Goal: Transaction & Acquisition: Purchase product/service

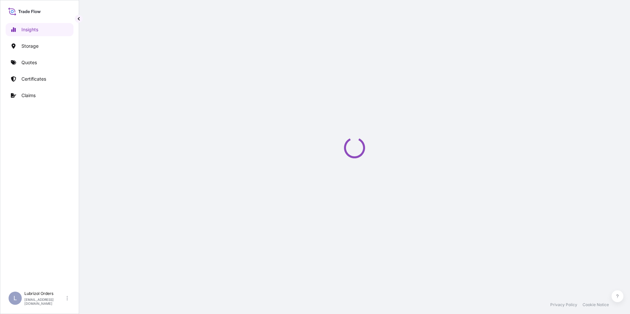
select select "2025"
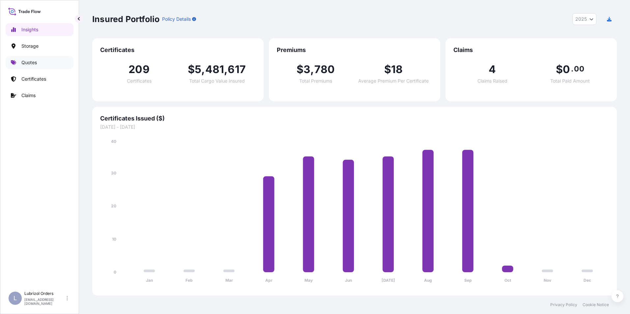
click at [32, 63] on p "Quotes" at bounding box center [28, 62] width 15 height 7
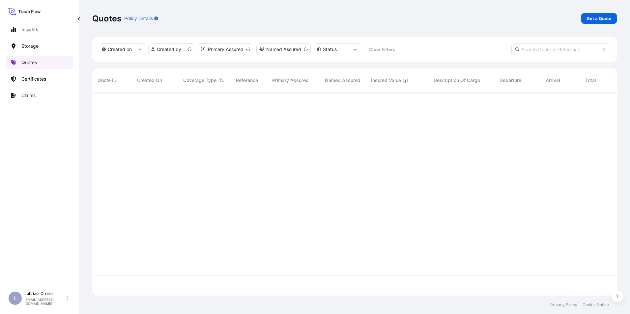
scroll to position [202, 519]
click at [595, 18] on p "Get a Quote" at bounding box center [598, 18] width 25 height 7
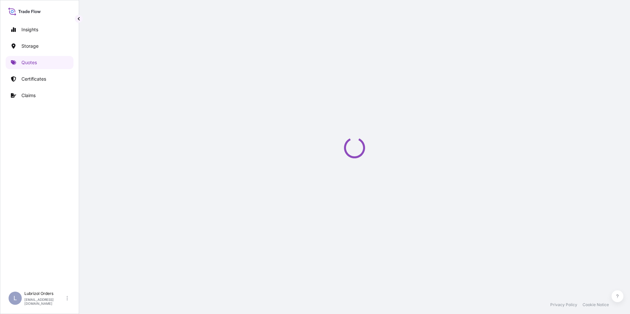
select select "Water"
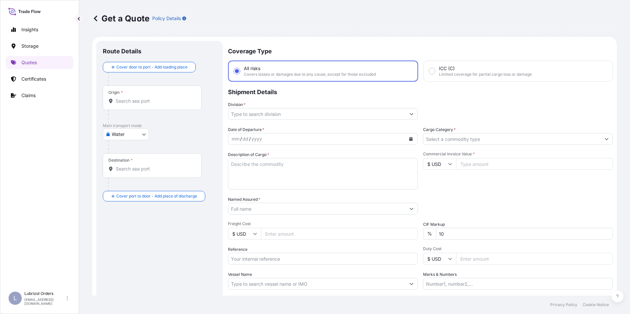
scroll to position [11, 0]
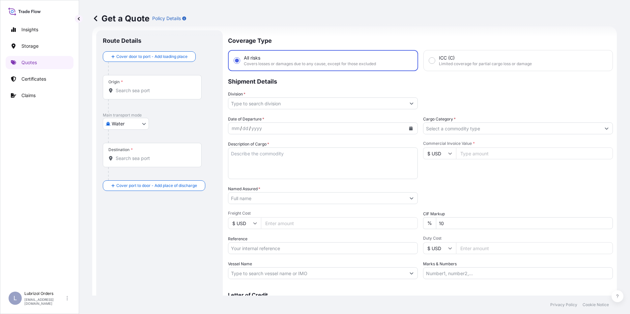
click at [138, 92] on input "Origin *" at bounding box center [155, 90] width 78 height 7
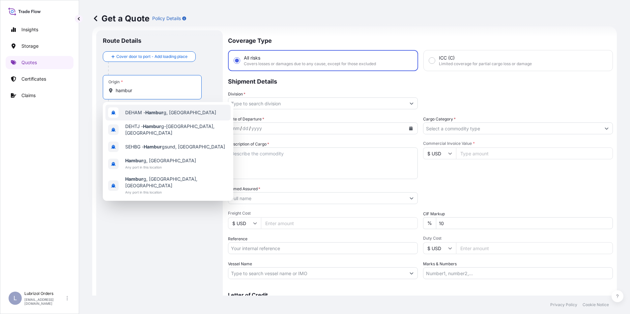
click at [140, 110] on span "DEHAM - Hambur g, Germany" at bounding box center [170, 112] width 91 height 7
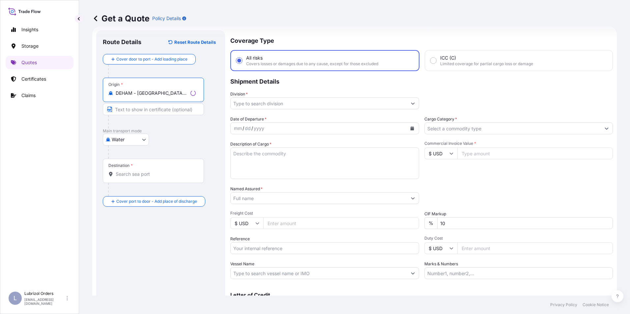
type input "DEHAM - Hamburg, Germany"
click at [132, 177] on input "Destination *" at bounding box center [156, 174] width 80 height 7
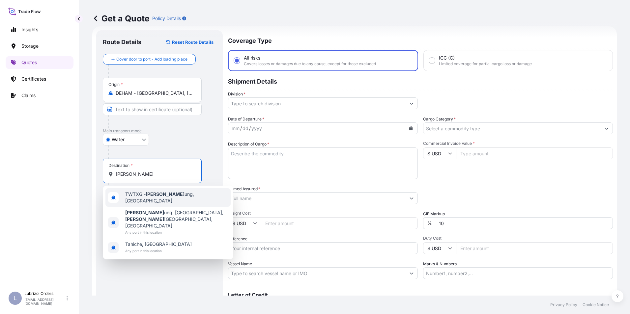
click at [162, 197] on span "TWTXG - Taich ung, Taiwan" at bounding box center [176, 197] width 103 height 13
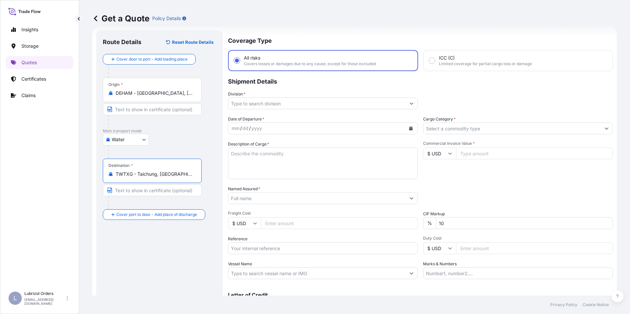
type input "TWTXG - Taichung, Taiwan"
click at [254, 248] on input "Reference" at bounding box center [323, 248] width 190 height 12
paste input "1155542917"
type input "1155542917"
click at [433, 154] on input "$ USD" at bounding box center [439, 154] width 33 height 12
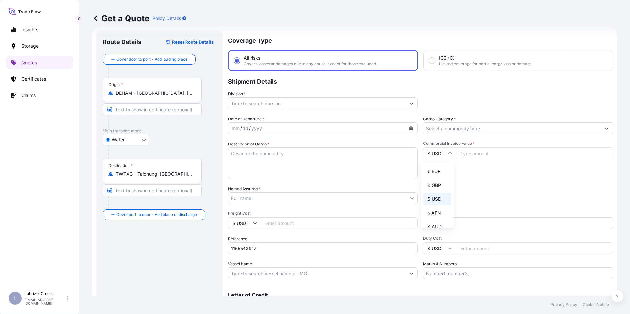
click at [438, 178] on div "€ EUR £ GBP $ USD ؋ AFN $ AUD R$ BRL $ CAD ¥ CNY $ HKD ₹ INR ¥ JPY DH MAD RM MY…" at bounding box center [437, 196] width 33 height 66
click at [437, 174] on div "Commercial Invoice Value * $ USD" at bounding box center [518, 160] width 190 height 38
click at [439, 157] on input "$ USD" at bounding box center [439, 154] width 33 height 12
click at [439, 172] on div "€ EUR" at bounding box center [437, 171] width 28 height 13
type input "€ EUR"
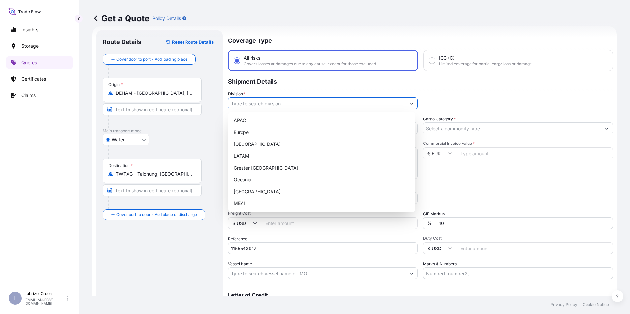
click at [250, 104] on input "Division *" at bounding box center [316, 103] width 177 height 12
click at [251, 129] on div "Europe" at bounding box center [321, 132] width 181 height 12
type input "Europe"
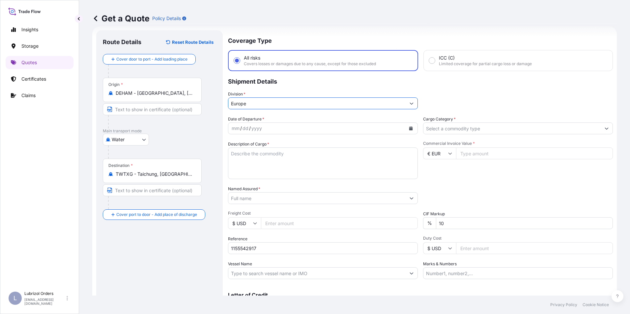
click at [442, 127] on input "Cargo Category *" at bounding box center [511, 129] width 177 height 12
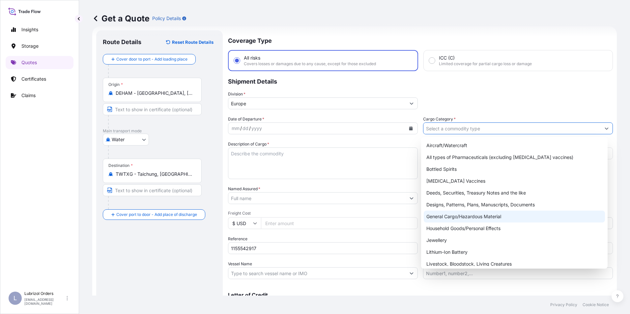
click at [462, 218] on div "General Cargo/Hazardous Material" at bounding box center [514, 217] width 181 height 12
type input "General Cargo/Hazardous Material"
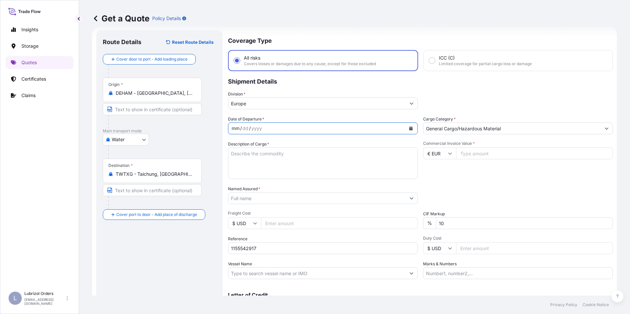
click at [232, 129] on div "mm" at bounding box center [235, 129] width 9 height 8
click at [253, 155] on textarea "Description of Cargo *" at bounding box center [323, 164] width 190 height 32
paste textarea "12 DRUMS OF ALOX (R) MT21H STD BLACK AND YELLOW NW 2172 KGS GW 2340 KGS LOADED …"
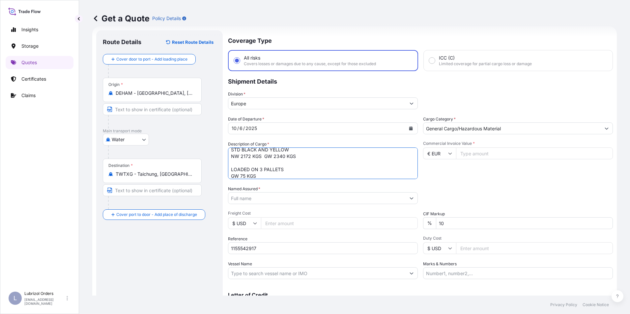
type textarea "12 DRUMS OF ALOX (R) MT21H STD BLACK AND YELLOW NW 2172 KGS GW 2340 KGS LOADED …"
click at [260, 203] on input "Named Assured *" at bounding box center [316, 198] width 177 height 12
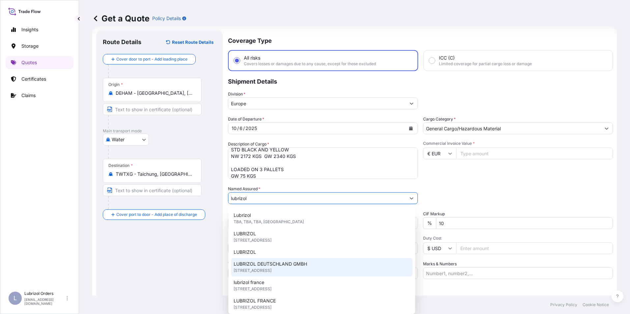
click at [271, 270] on span "Billbrookdeich 157, 22113, Hamburg, Germany" at bounding box center [253, 270] width 38 height 7
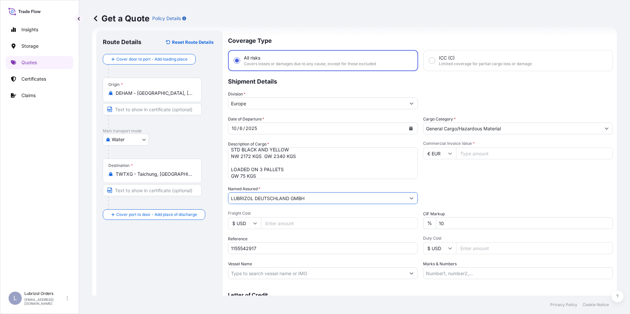
type input "LUBRIZOL DEUTSCHLAND GMBH"
click at [484, 157] on input "Commercial Invoice Value *" at bounding box center [534, 154] width 157 height 12
click at [480, 155] on input "Commercial Invoice Value *" at bounding box center [534, 154] width 157 height 12
type input "24035.35"
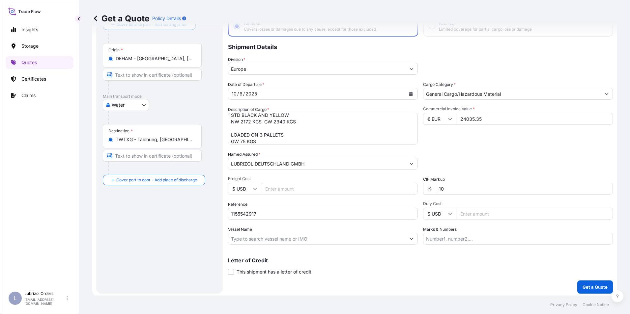
scroll to position [47, 0]
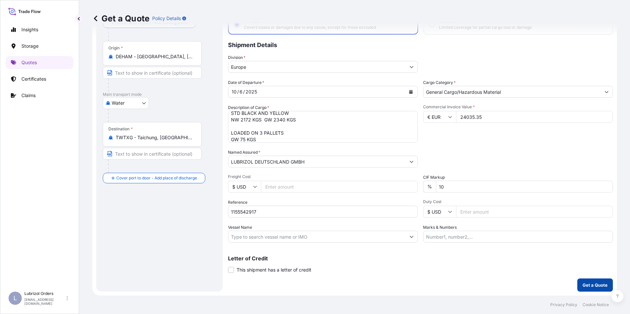
click at [598, 287] on p "Get a Quote" at bounding box center [594, 285] width 25 height 7
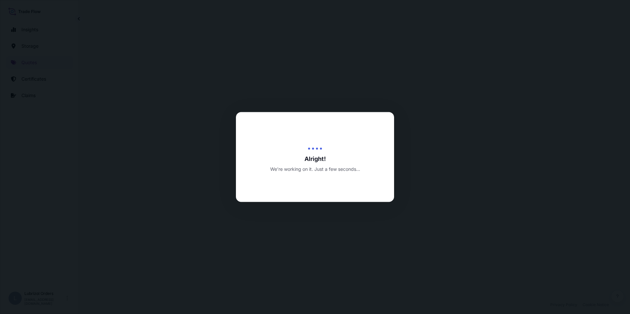
select select "Water"
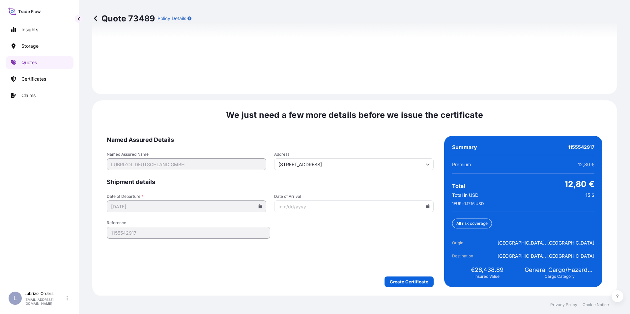
scroll to position [942, 0]
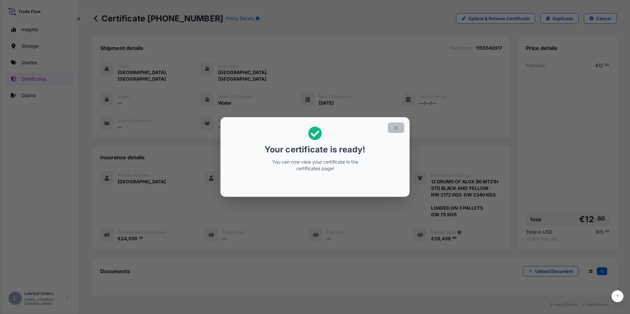
click at [397, 127] on icon "button" at bounding box center [396, 128] width 6 height 6
